Goal: Information Seeking & Learning: Learn about a topic

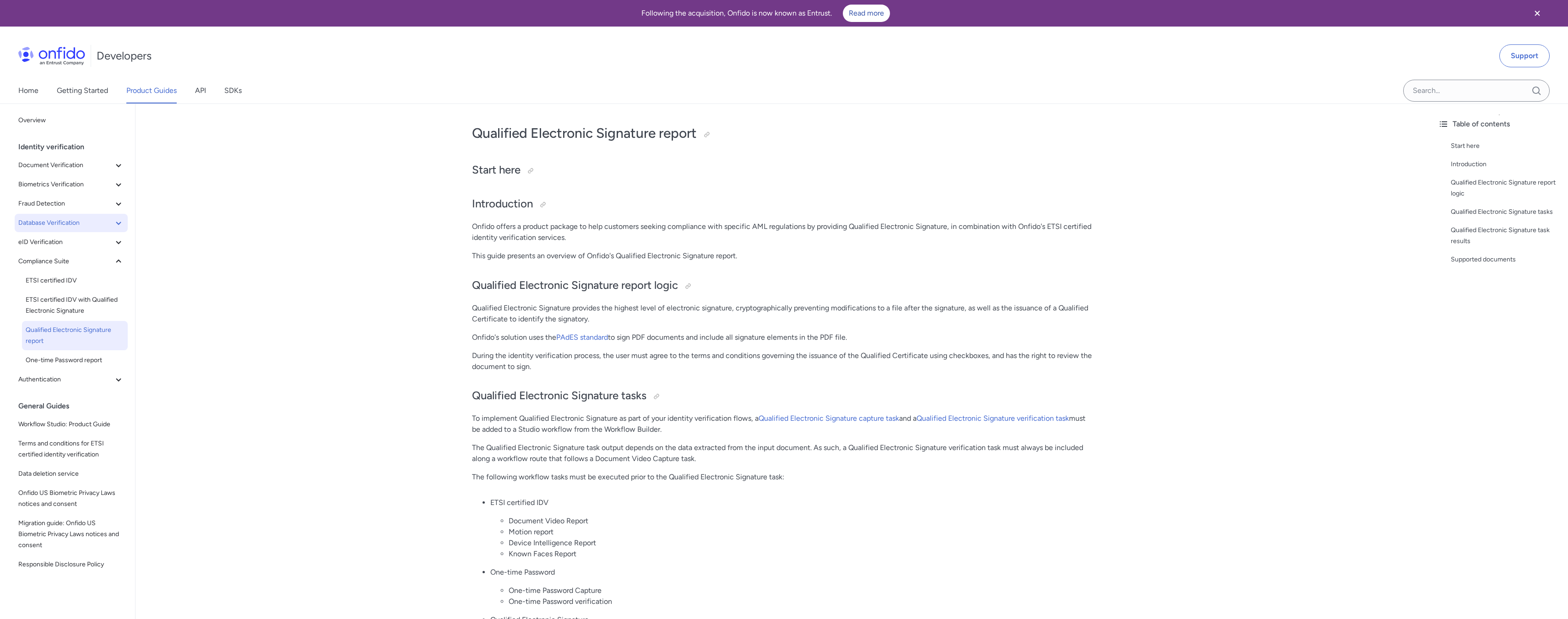
click at [59, 220] on span "Database Verification" at bounding box center [65, 223] width 95 height 11
click at [69, 338] on span "Driver's License Data Verification report" at bounding box center [74, 335] width 98 height 22
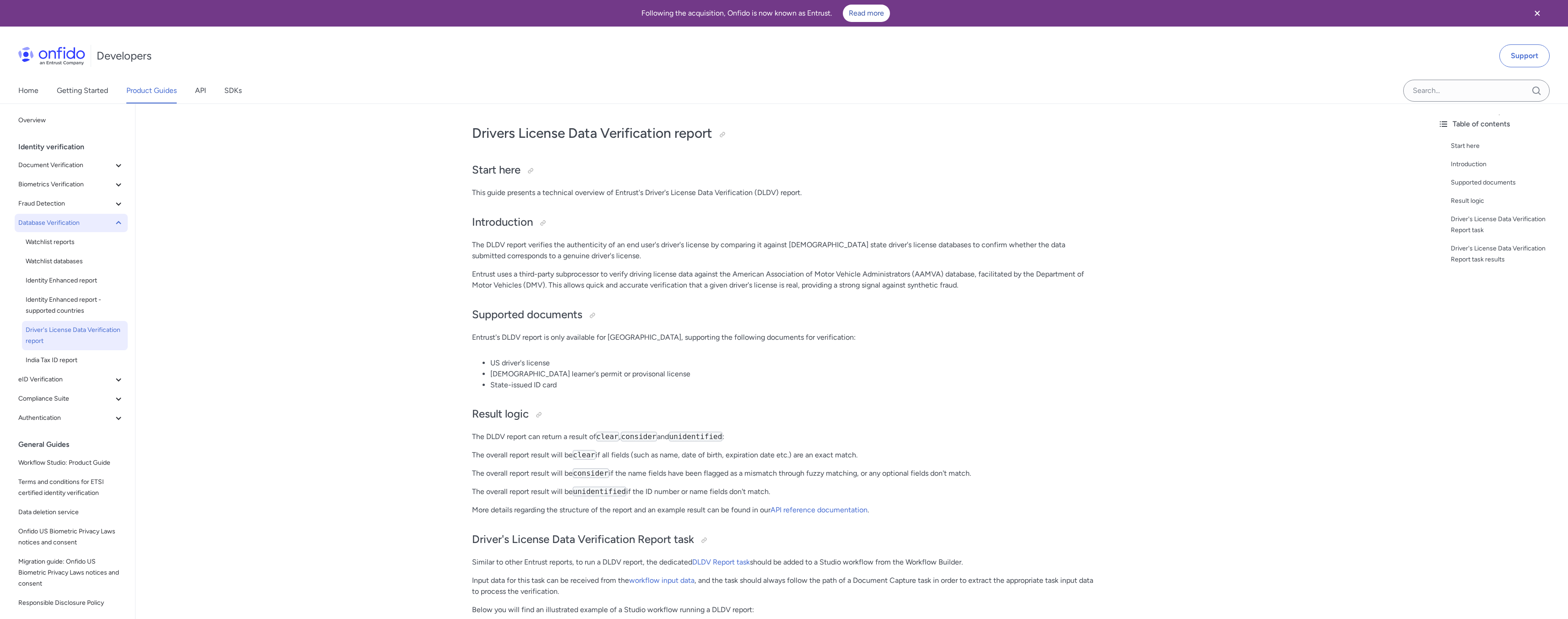
click at [113, 224] on icon at bounding box center [119, 223] width 11 height 11
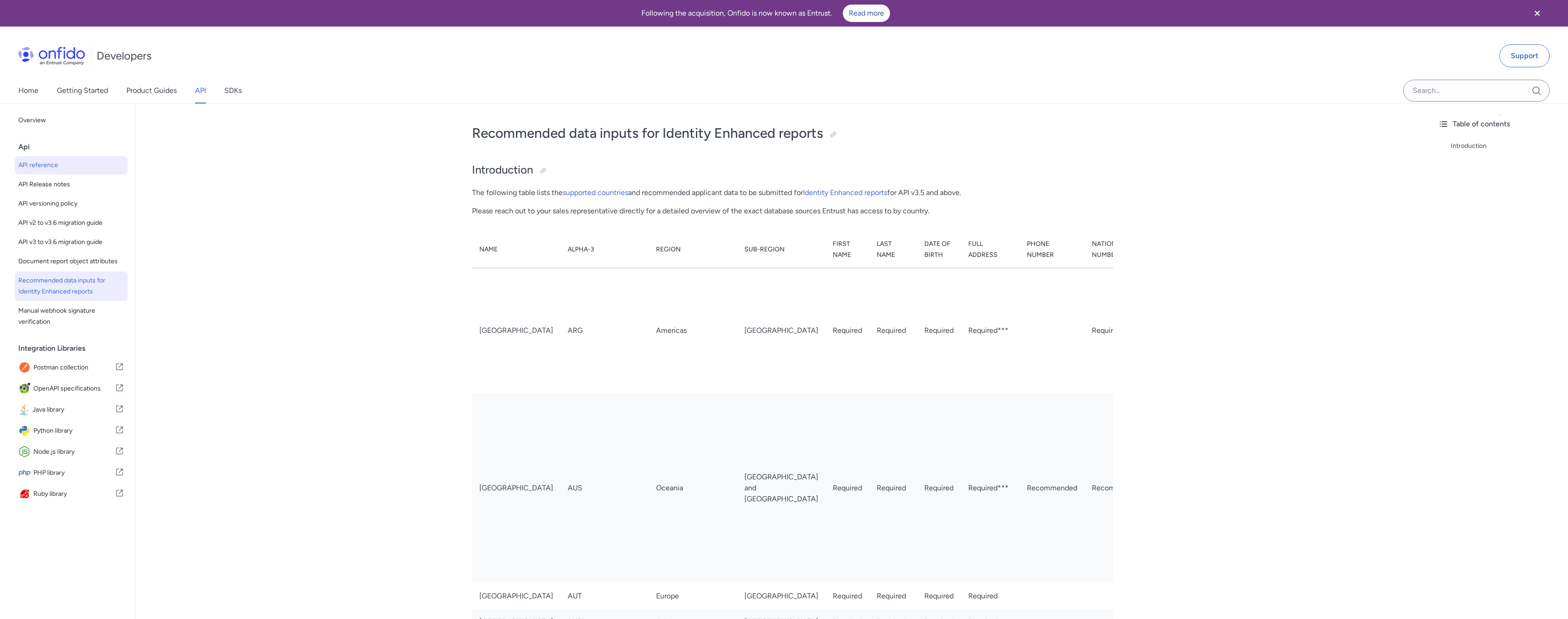
click at [45, 170] on span "API reference" at bounding box center [71, 165] width 105 height 11
select select "http"
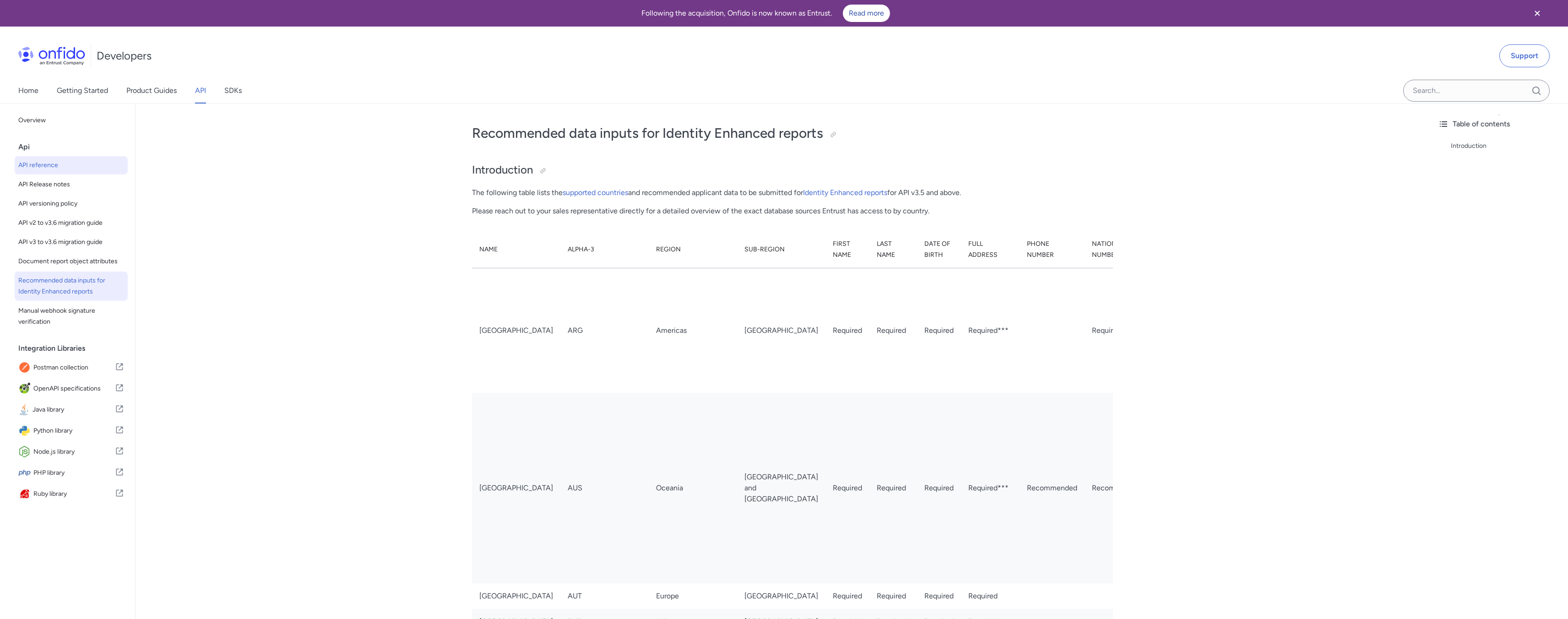
select select "http"
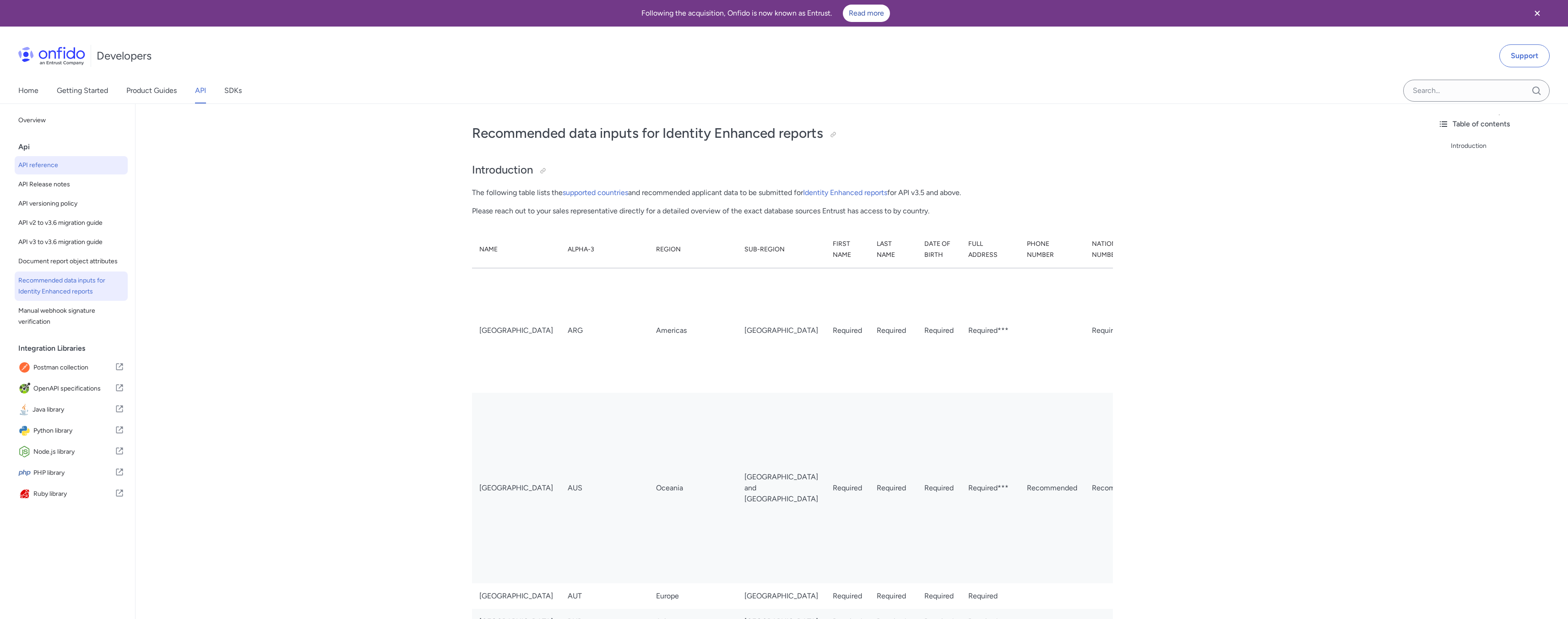
select select "http"
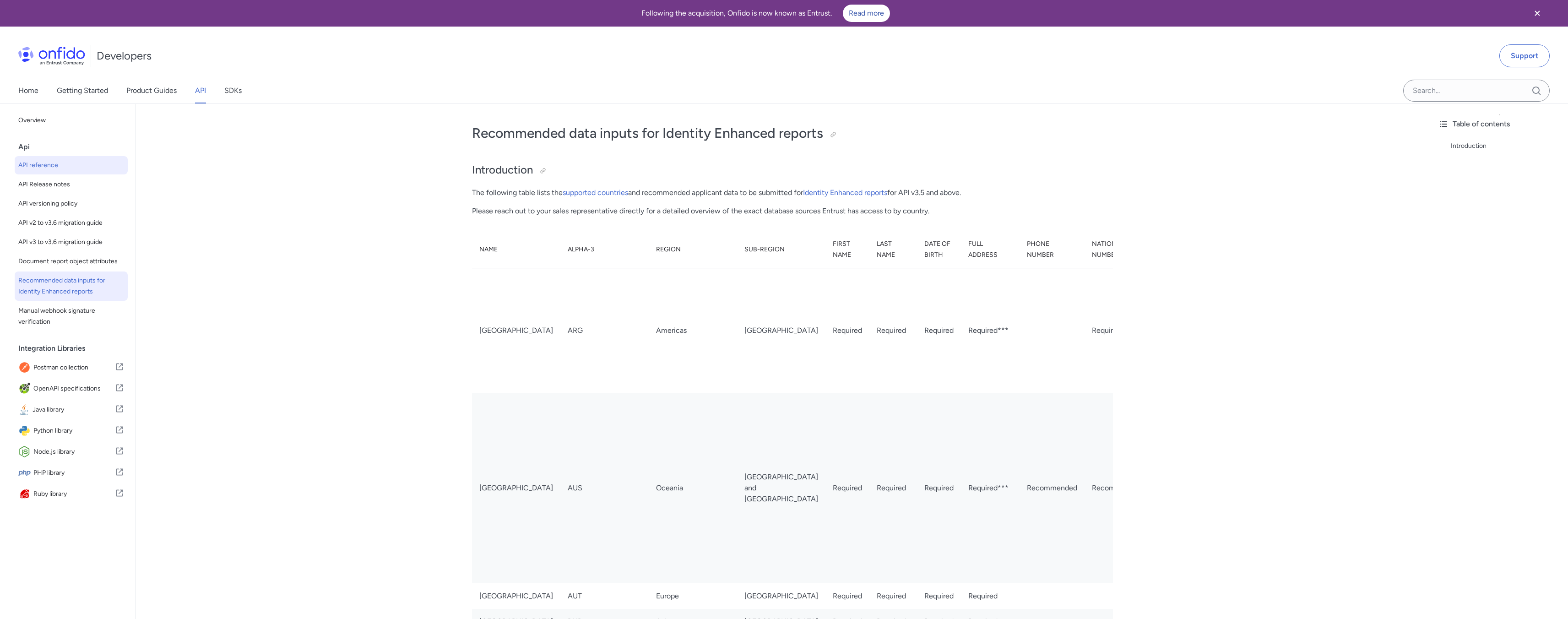
select select "http"
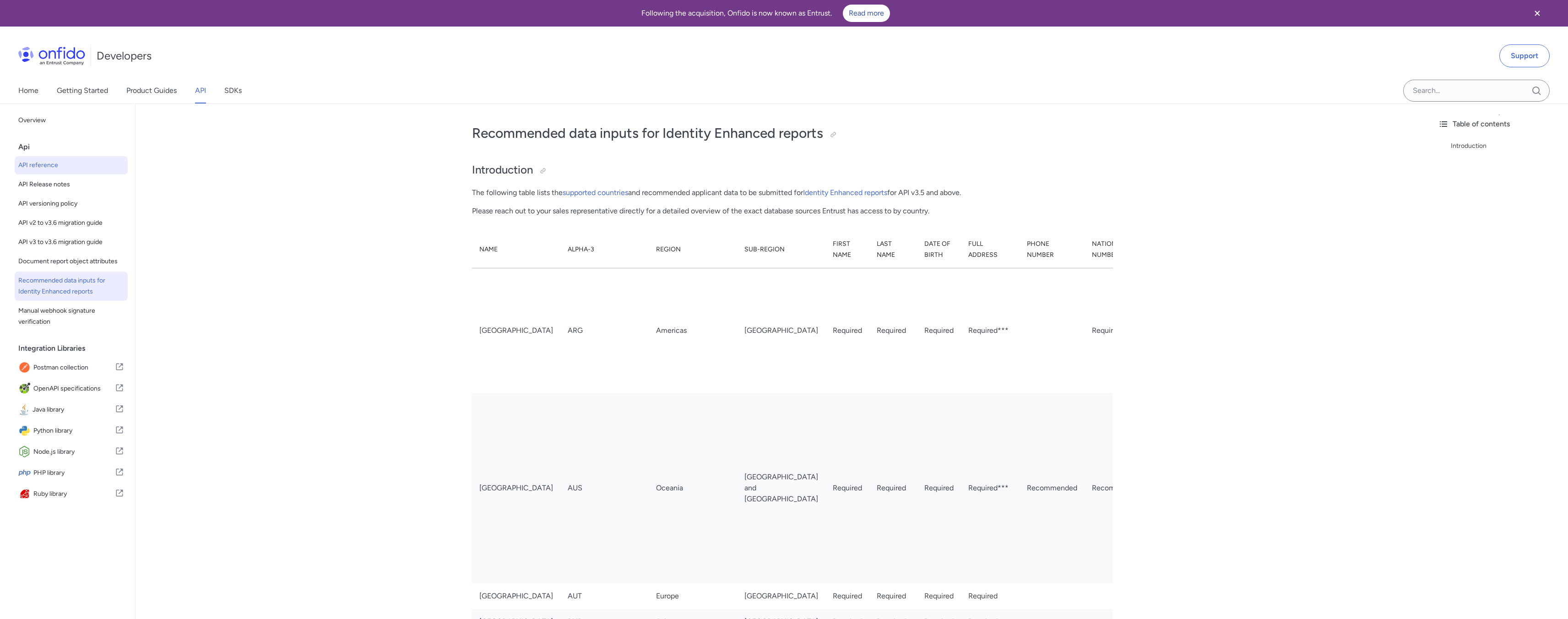
select select "http"
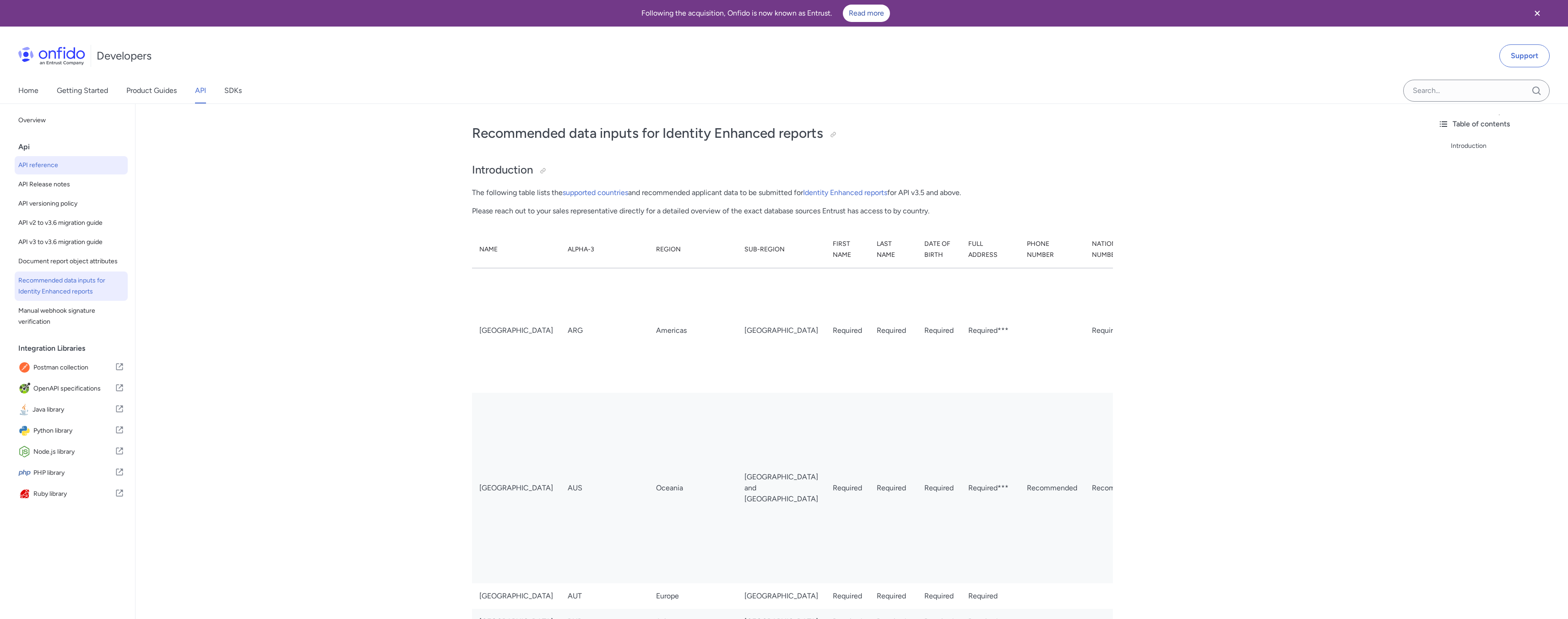
select select "http"
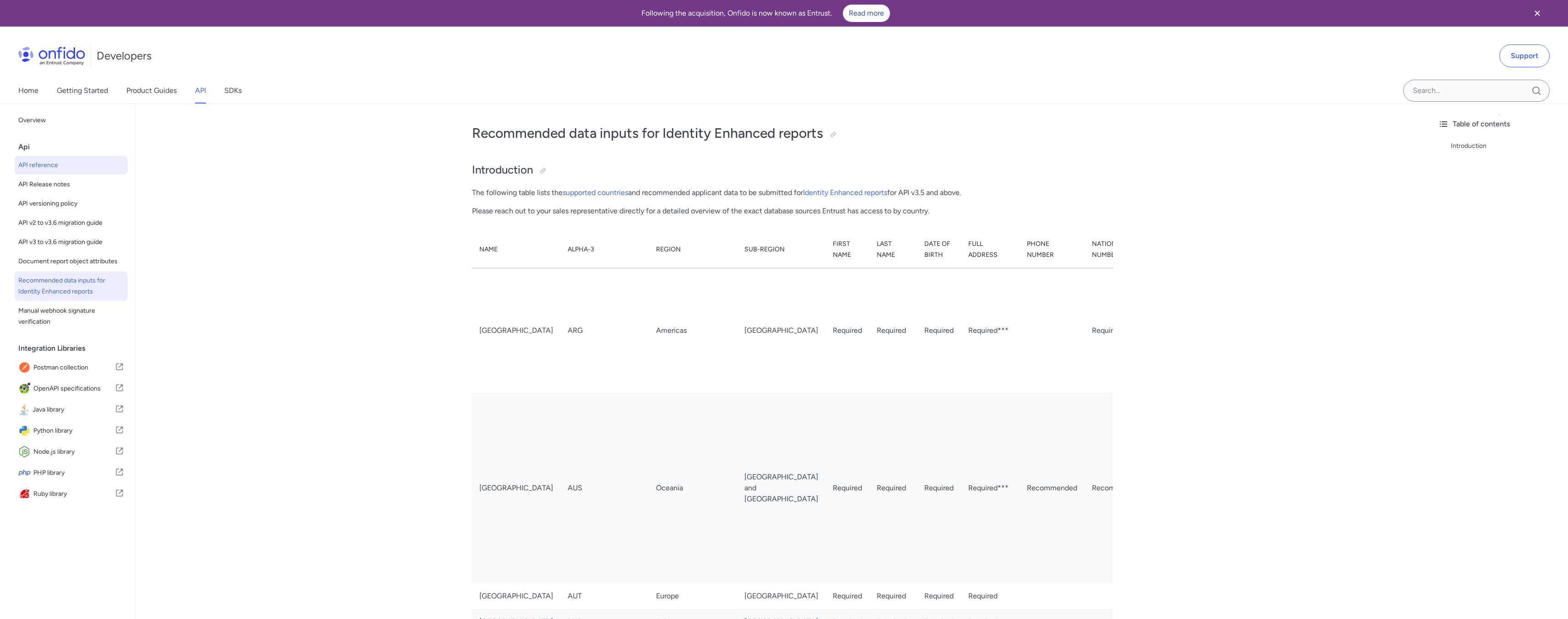
select select "http"
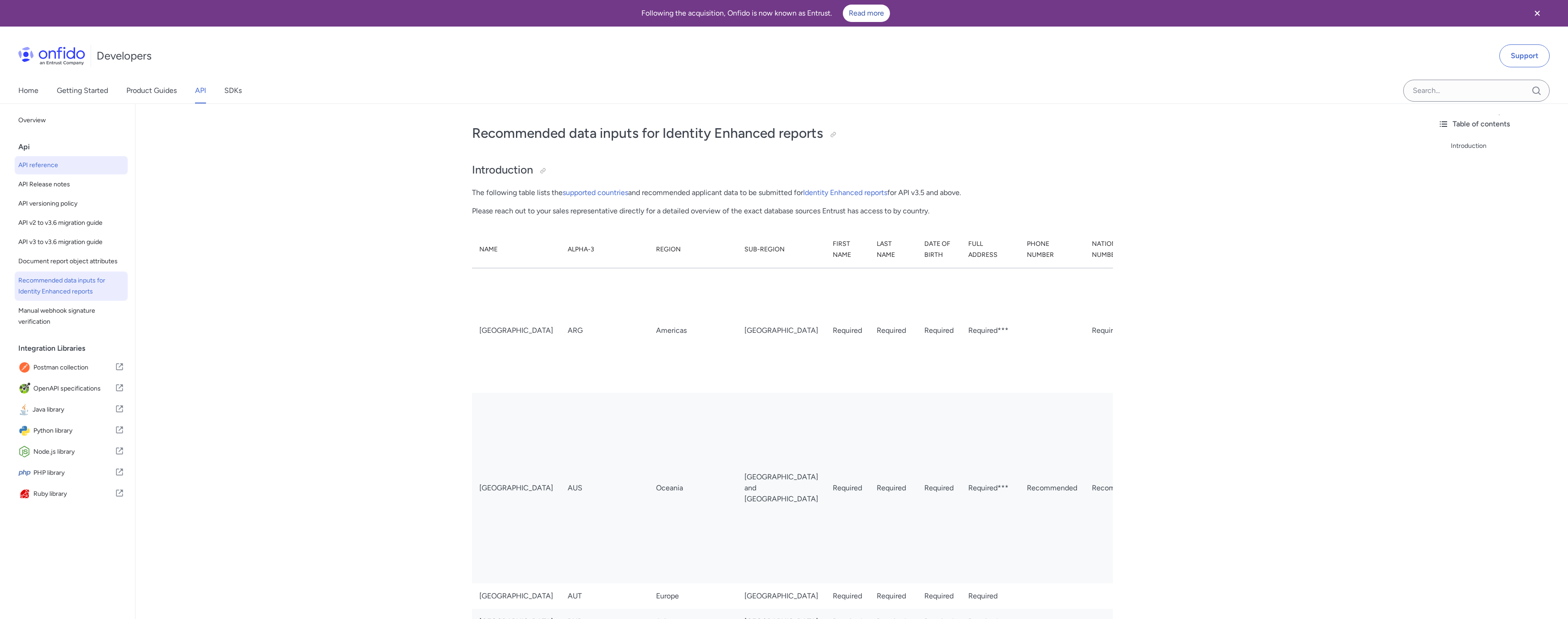
select select "http"
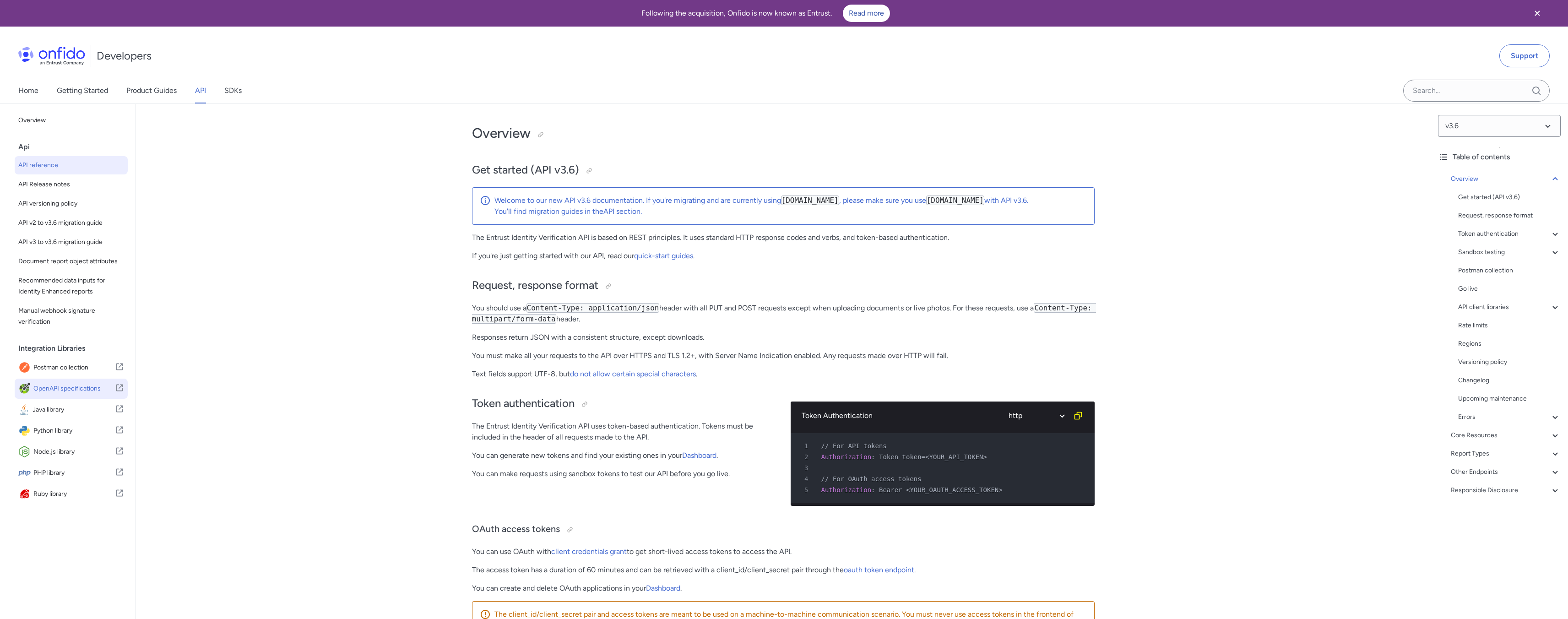
click at [70, 395] on span "OpenAPI specifications" at bounding box center [74, 389] width 81 height 13
